Goal: Task Accomplishment & Management: Manage account settings

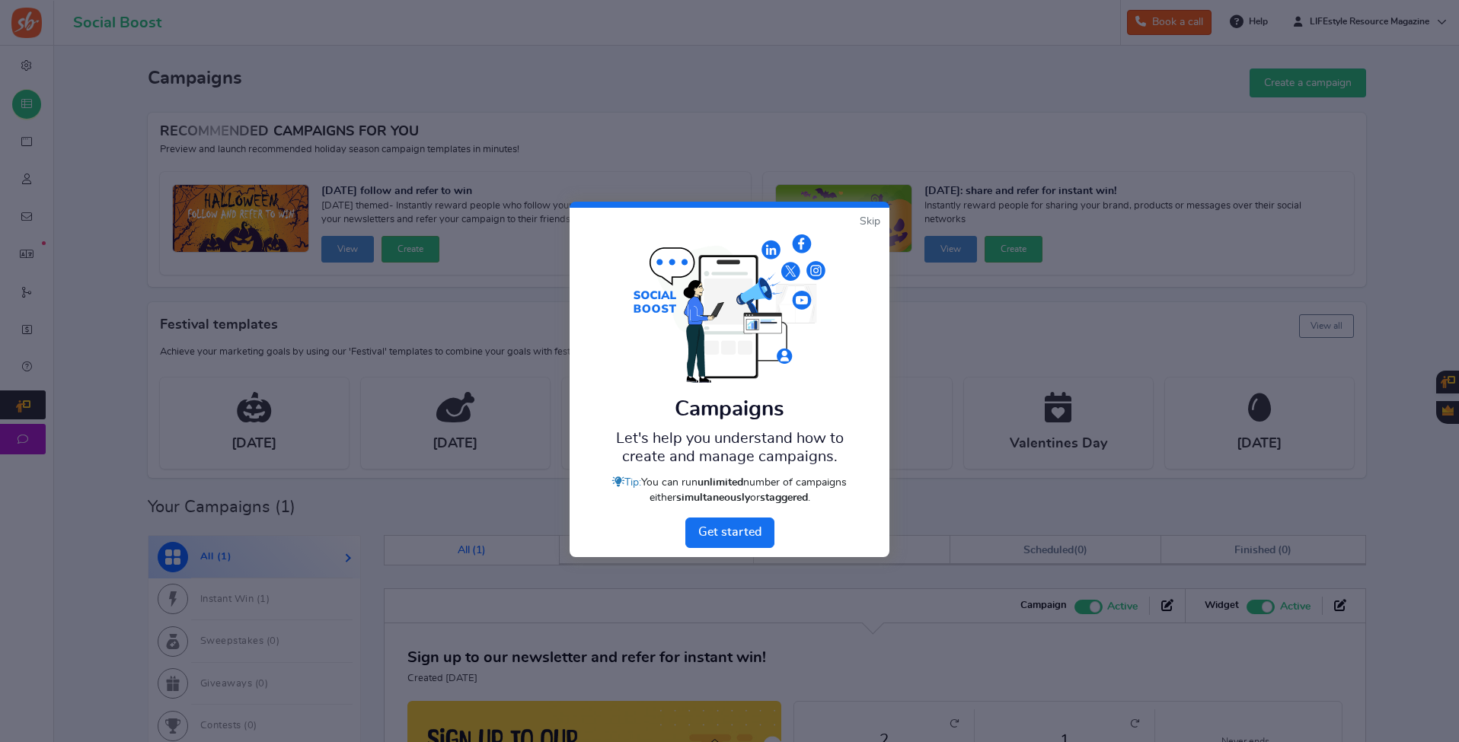
click at [865, 217] on link "Skip" at bounding box center [869, 221] width 21 height 15
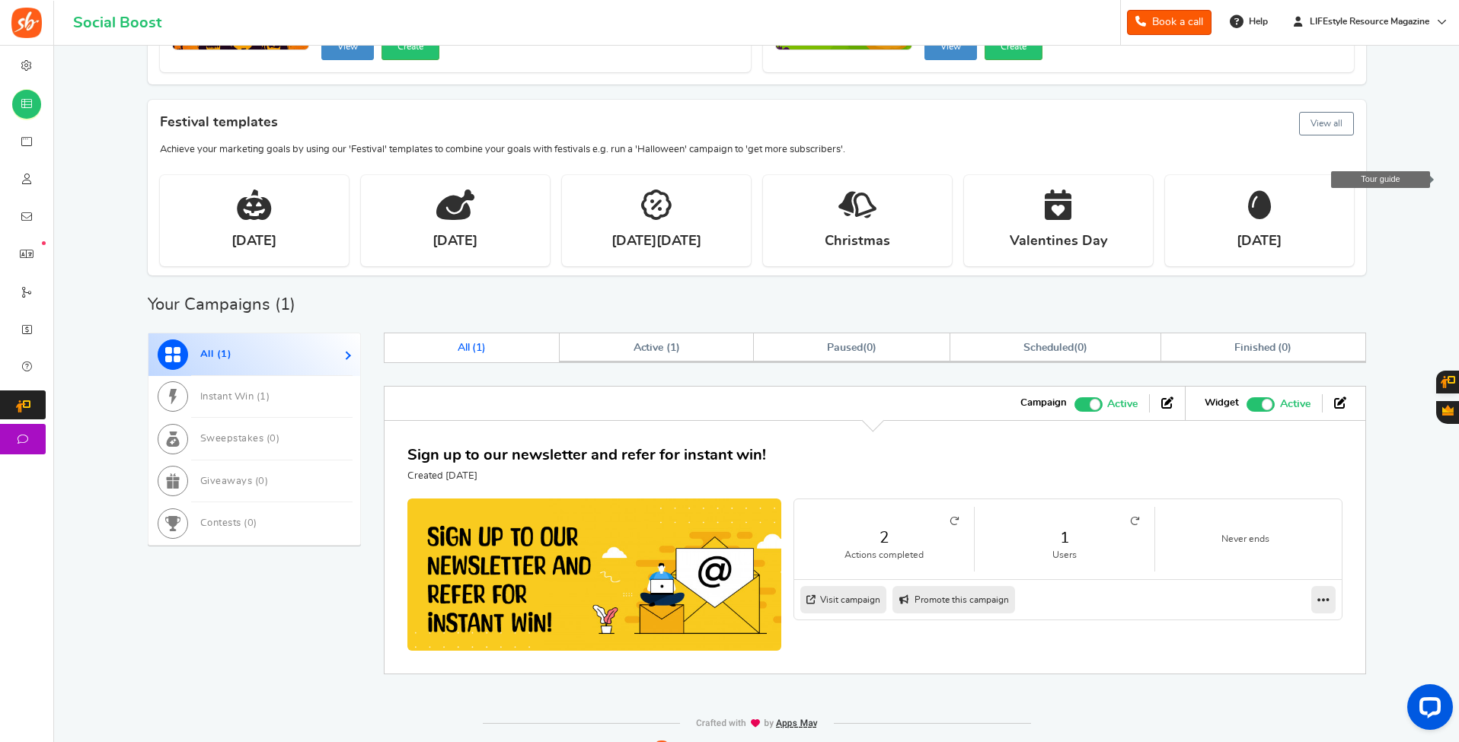
scroll to position [226, 0]
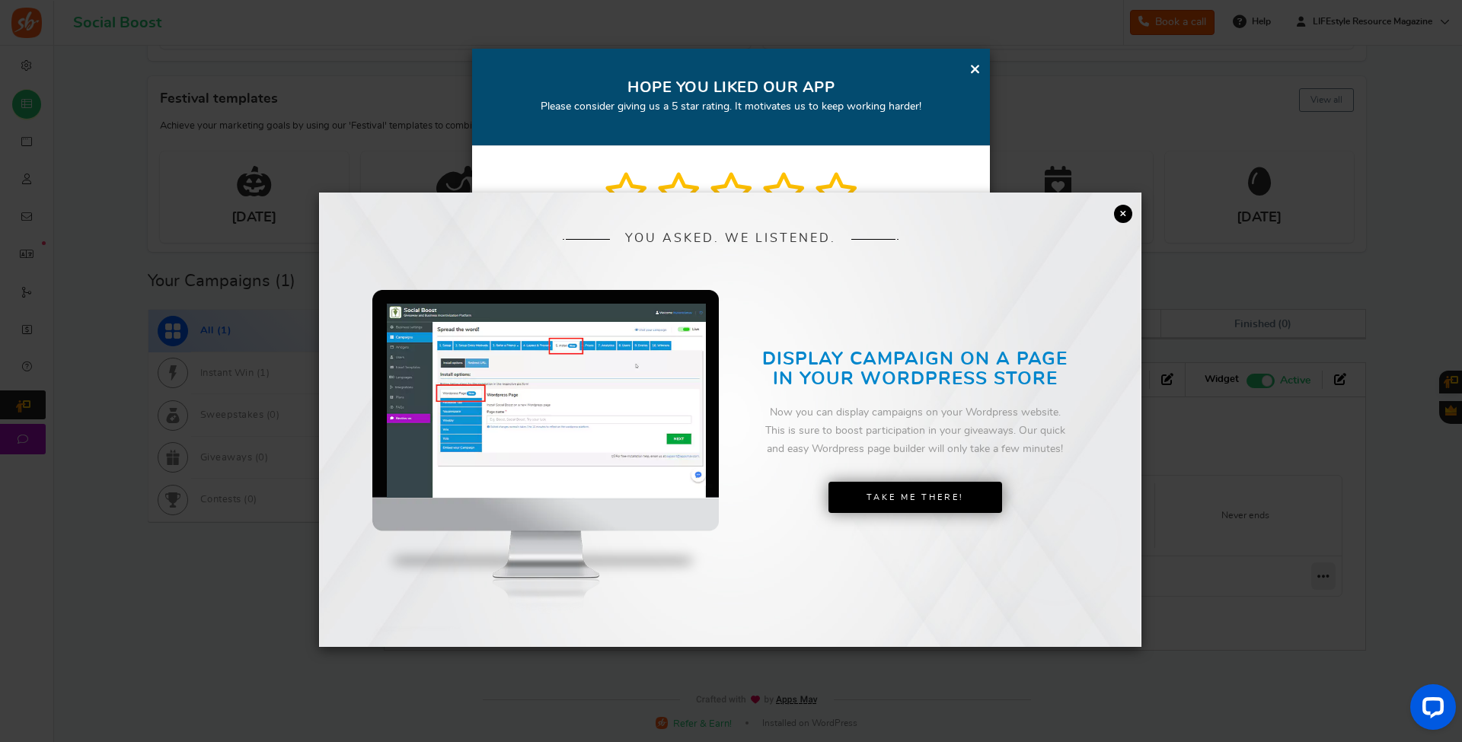
click at [1119, 209] on link "×" at bounding box center [1123, 214] width 18 height 18
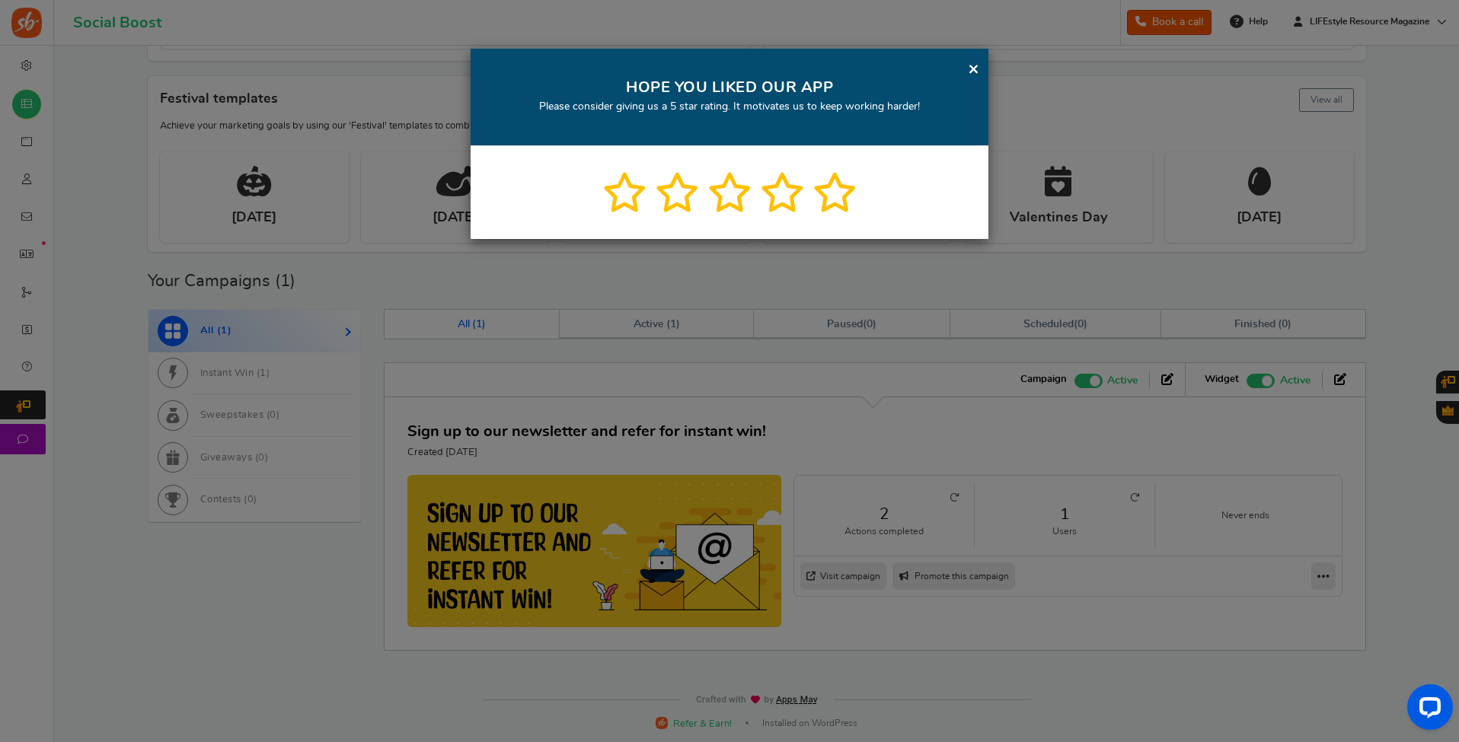
click at [1337, 379] on div "× HOPE YOU LIKED OUR APP Please consider giving us a 5 star rating. It motivate…" at bounding box center [729, 371] width 1459 height 742
click at [970, 61] on link "×" at bounding box center [973, 68] width 11 height 19
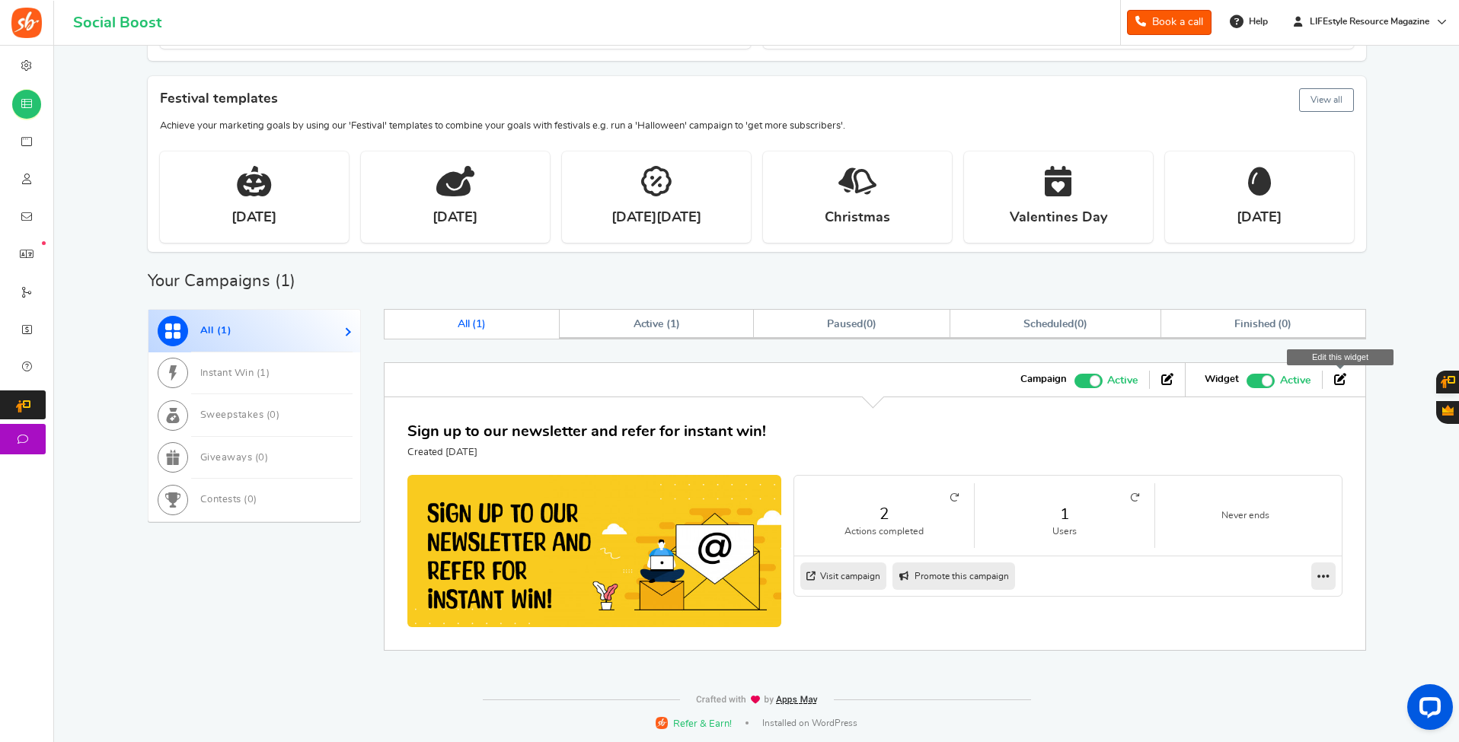
click at [1341, 375] on icon at bounding box center [1340, 379] width 12 height 12
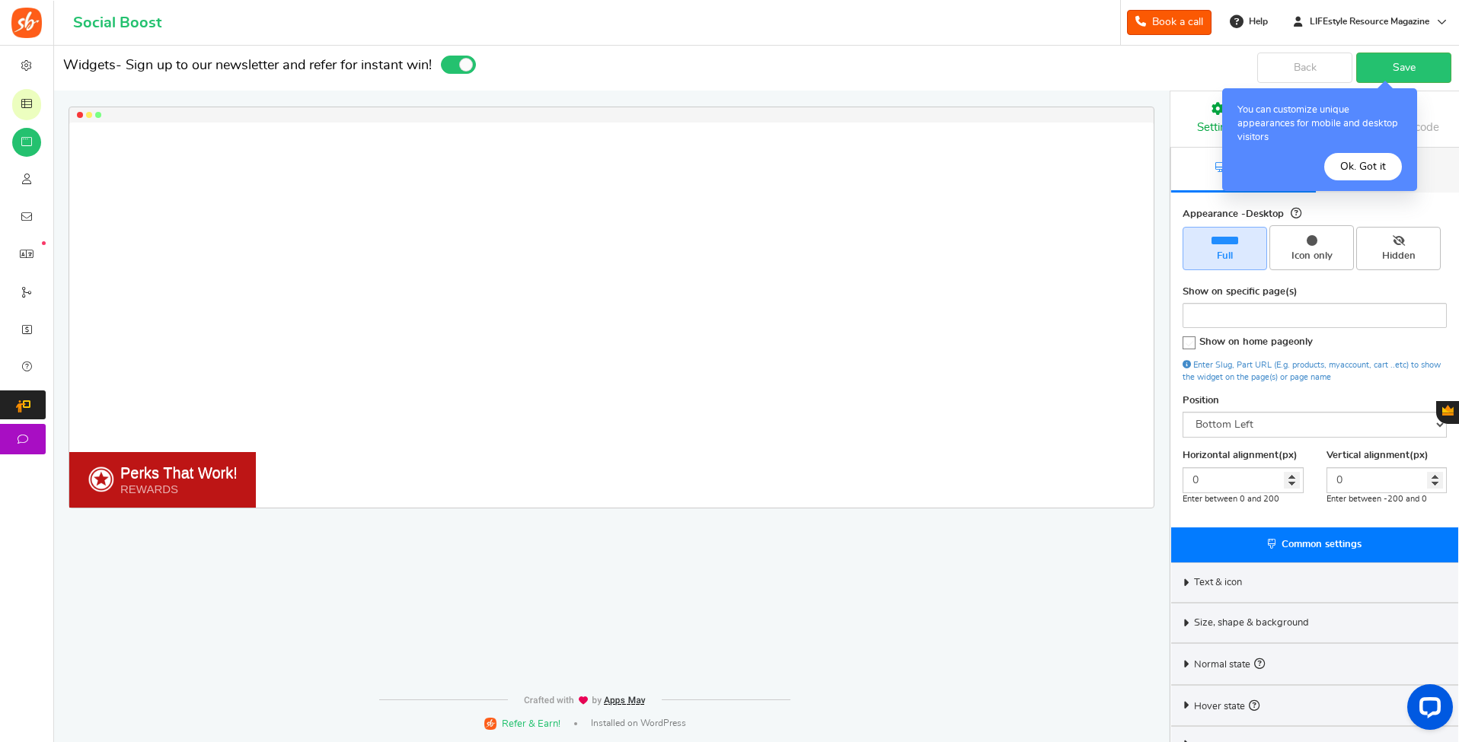
click at [1379, 167] on button "Ok. Got it" at bounding box center [1363, 166] width 78 height 27
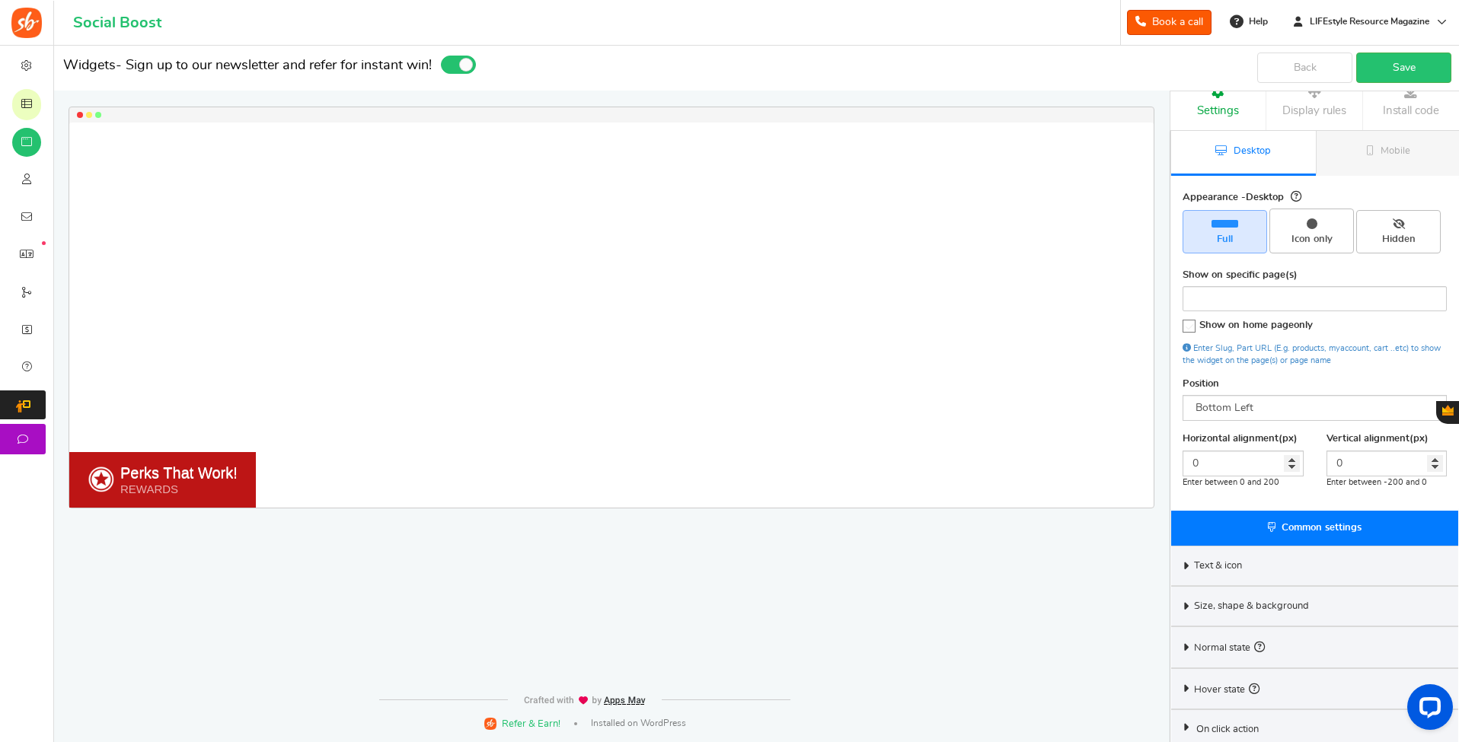
scroll to position [25, 0]
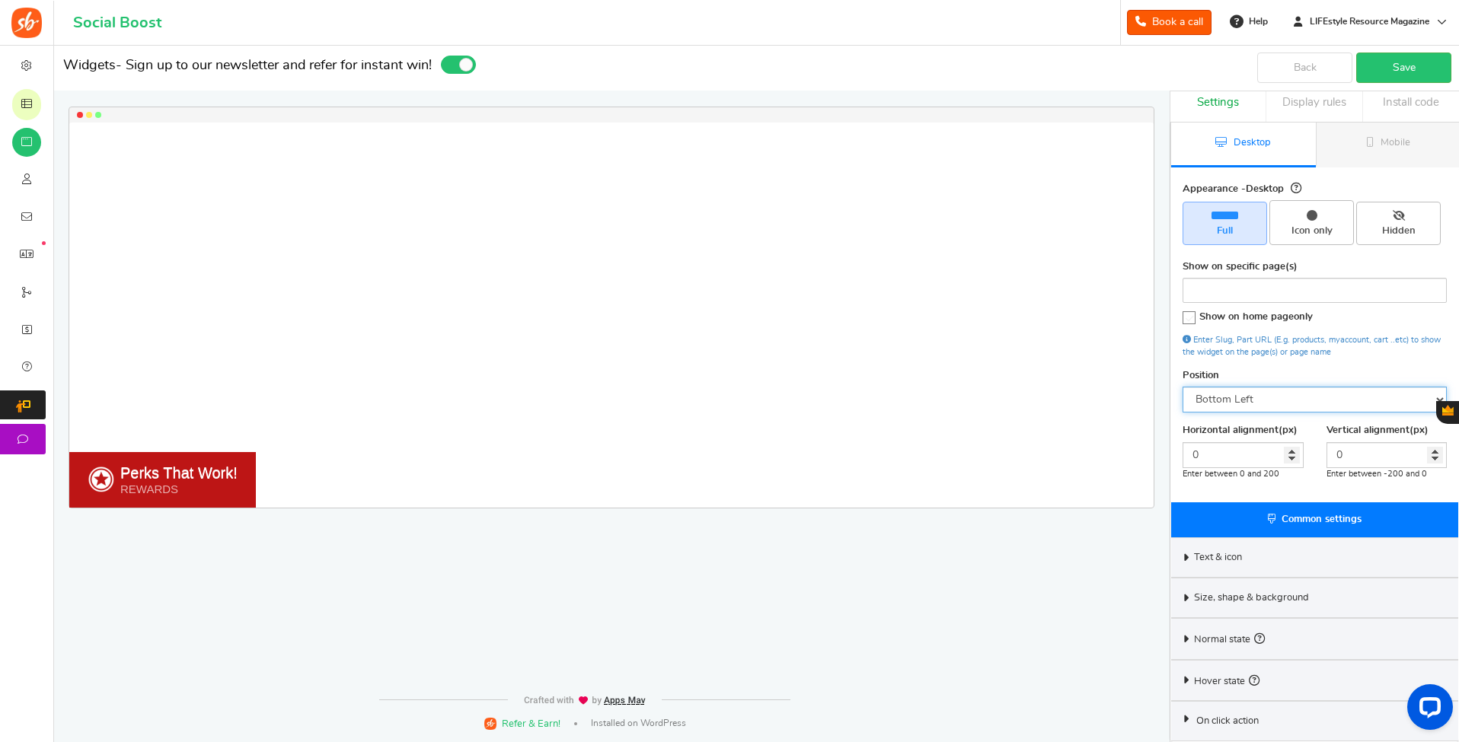
click at [1331, 398] on select "Mid Right Mid Left Top Bar Bottom Bar Bottom Left Bottom Right Bottom Center" at bounding box center [1314, 400] width 264 height 26
click at [1182, 387] on select "Mid Right Mid Left Top Bar Bottom Bar Bottom Left Bottom Right Bottom Center" at bounding box center [1314, 400] width 264 height 26
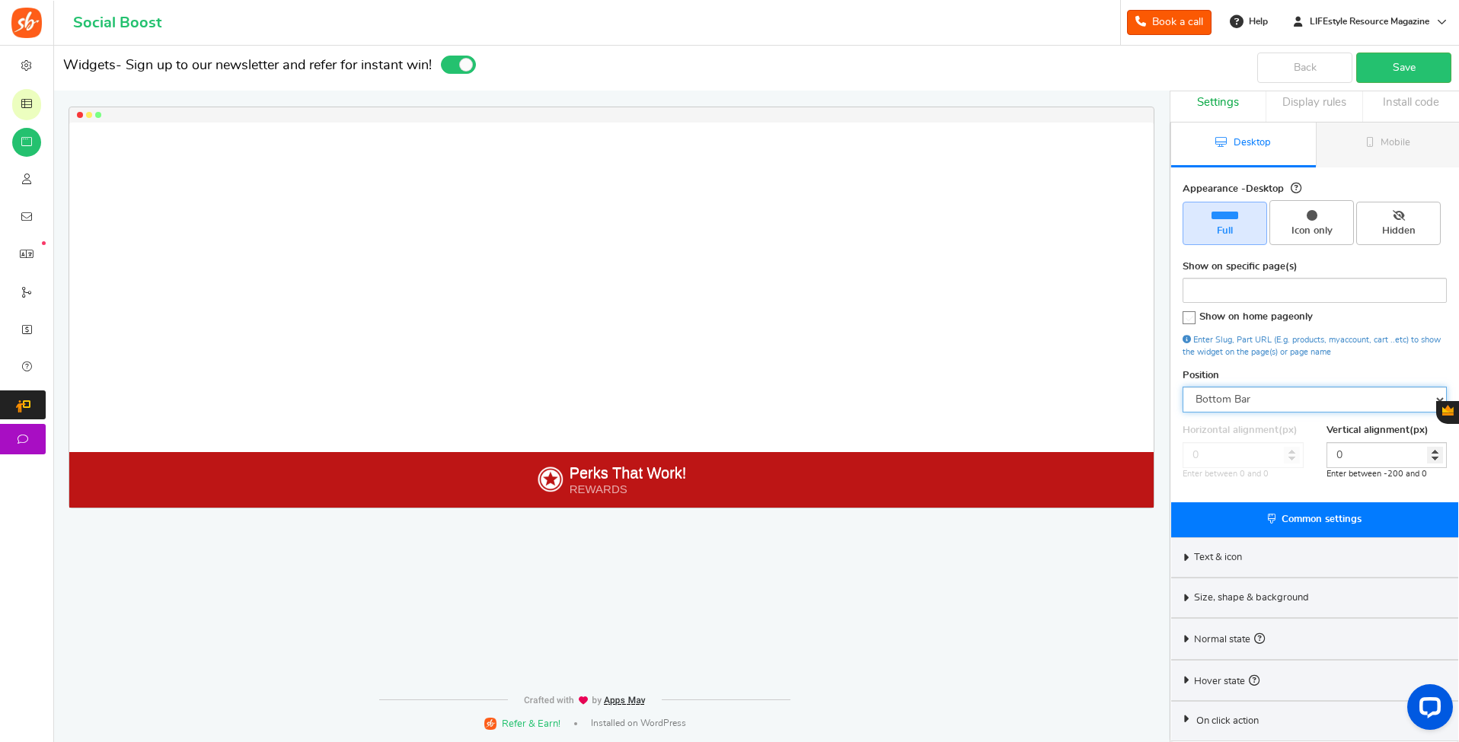
click at [1219, 397] on select "Mid Right Mid Left Top Bar Bottom Bar Bottom Left Bottom Right Bottom Center" at bounding box center [1314, 400] width 264 height 26
click at [1182, 387] on select "Mid Right Mid Left Top Bar Bottom Bar Bottom Left Bottom Right Bottom Center" at bounding box center [1314, 400] width 264 height 26
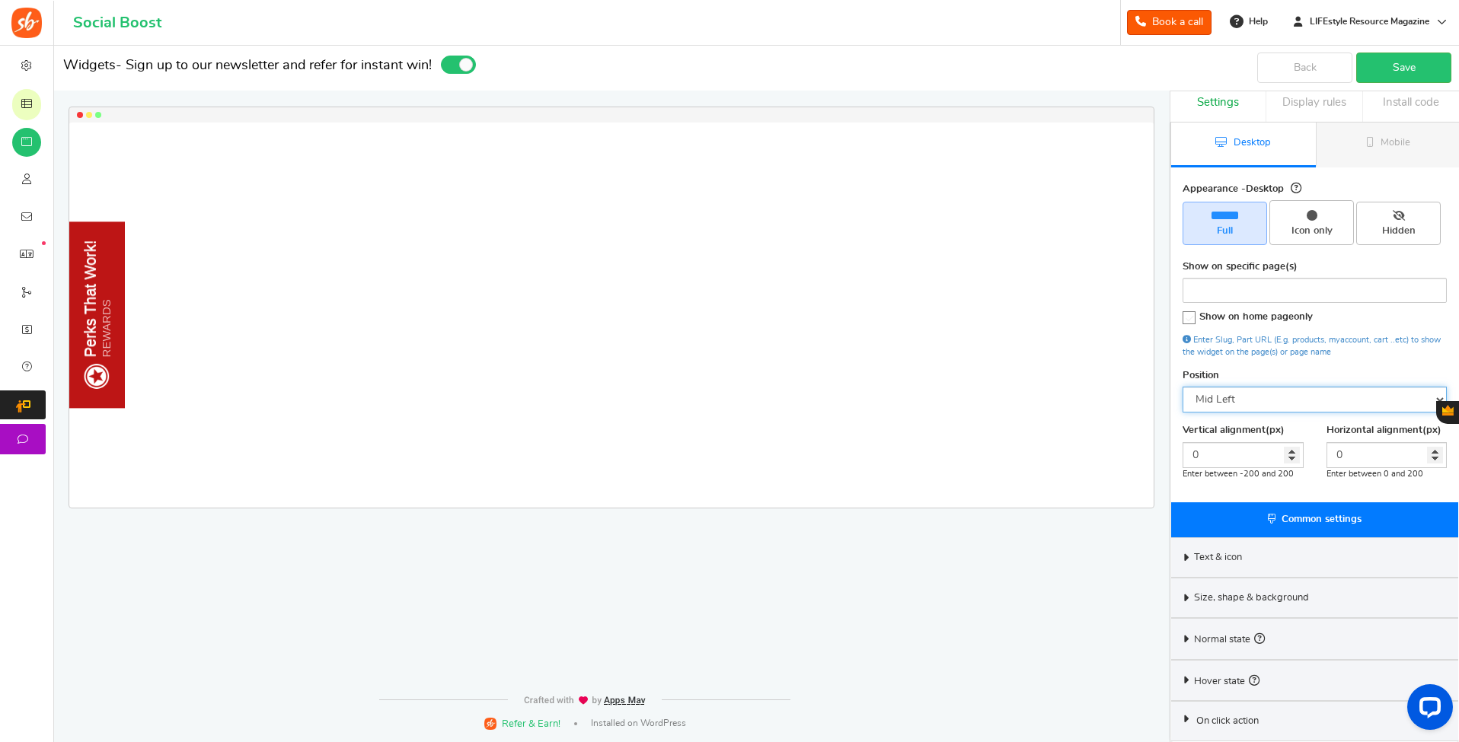
click at [1245, 401] on select "Mid Right Mid Left Top Bar Bottom Bar Bottom Left Bottom Right Bottom Center" at bounding box center [1314, 400] width 264 height 26
click at [1182, 387] on select "Mid Right Mid Left Top Bar Bottom Bar Bottom Left Bottom Right Bottom Center" at bounding box center [1314, 400] width 264 height 26
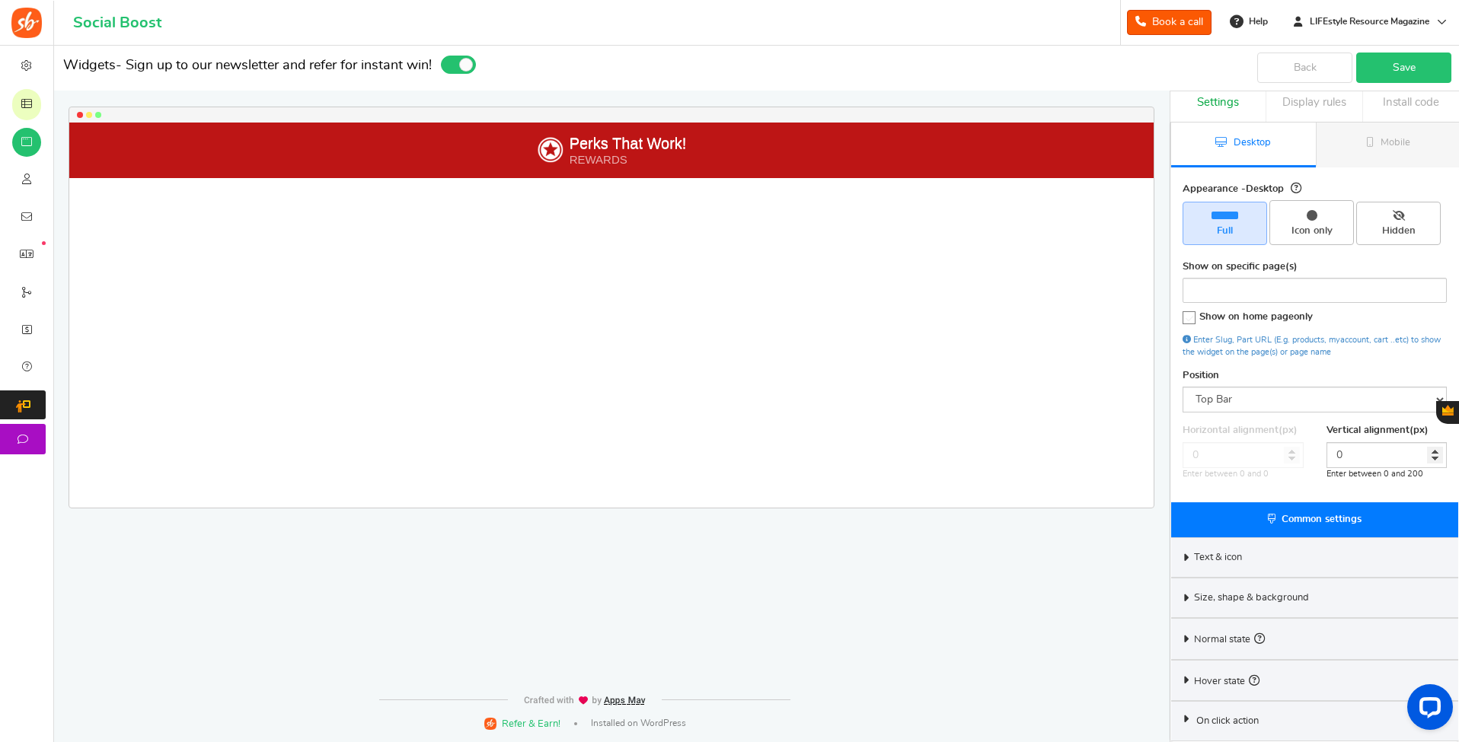
click at [1385, 64] on link "Save" at bounding box center [1403, 68] width 95 height 30
click at [1226, 400] on select "Mid Right Mid Left Top Bar Bottom Bar Bottom Left Bottom Right Bottom Center" at bounding box center [1314, 400] width 264 height 26
select select "left-side-drawer"
click at [1182, 387] on select "Mid Right Mid Left Top Bar Bottom Bar Bottom Left Bottom Right Bottom Center" at bounding box center [1314, 400] width 264 height 26
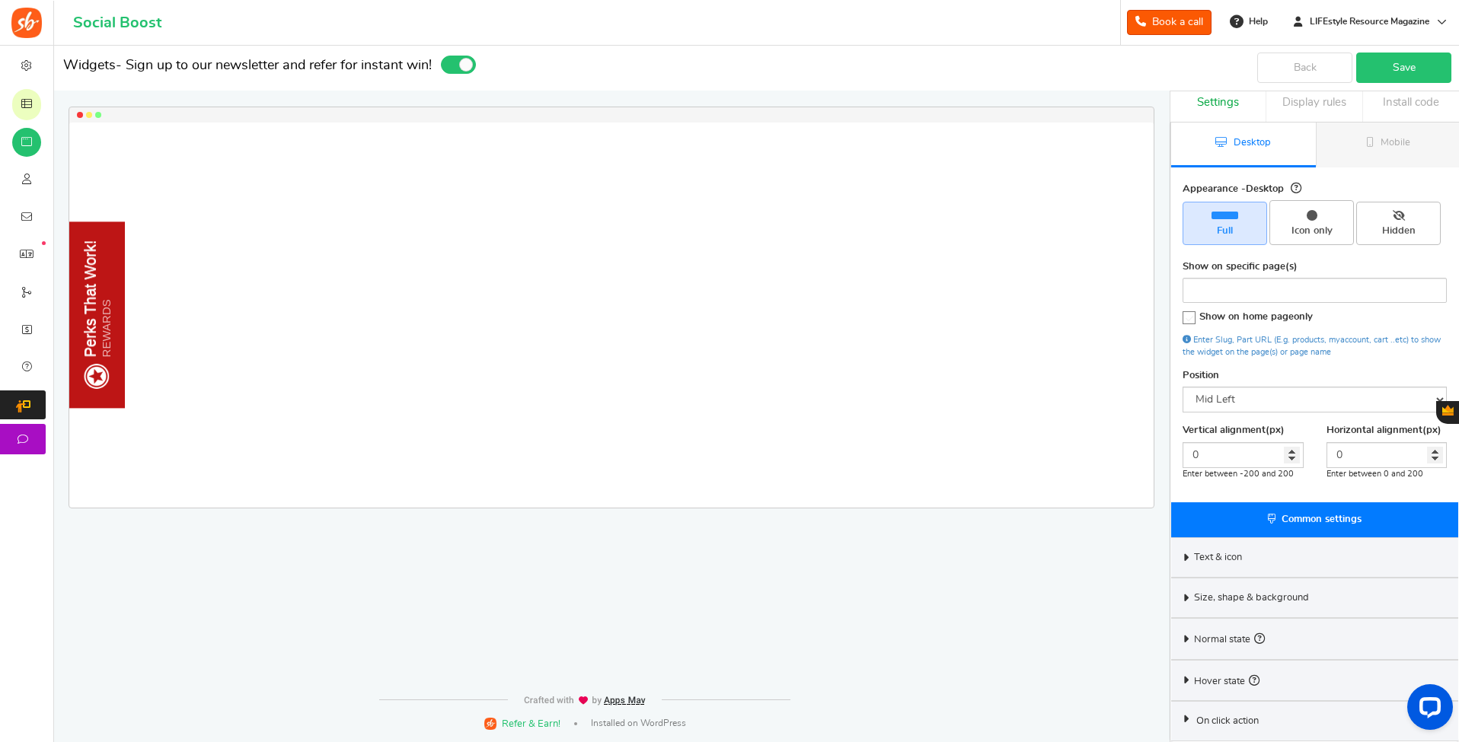
click at [1399, 72] on link "Save" at bounding box center [1403, 68] width 95 height 30
click at [1391, 68] on link "Save" at bounding box center [1403, 68] width 95 height 30
